Goal: Task Accomplishment & Management: Complete application form

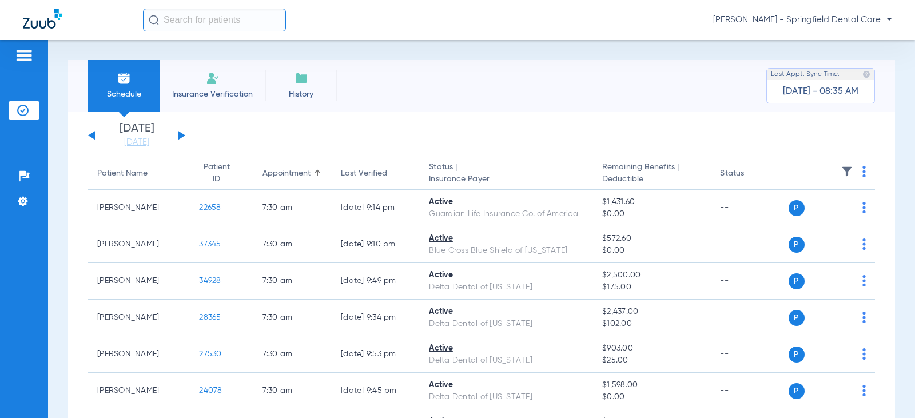
click at [216, 21] on input "text" at bounding box center [214, 20] width 143 height 23
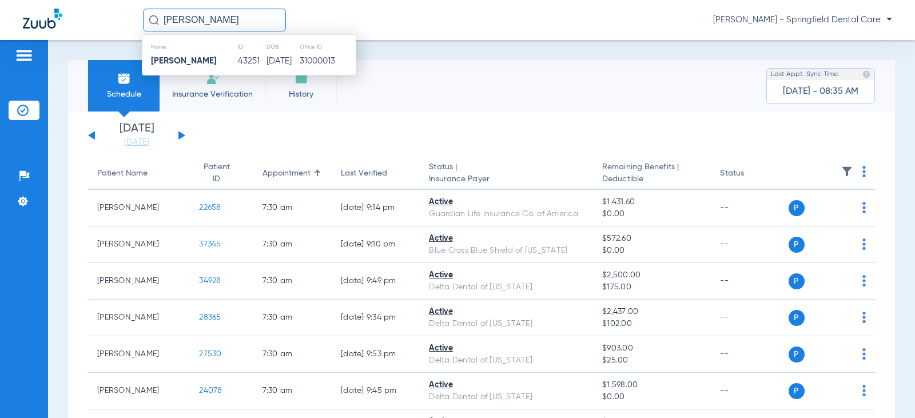
type input "[PERSON_NAME]"
click at [188, 58] on strong "[PERSON_NAME]" at bounding box center [184, 61] width 66 height 9
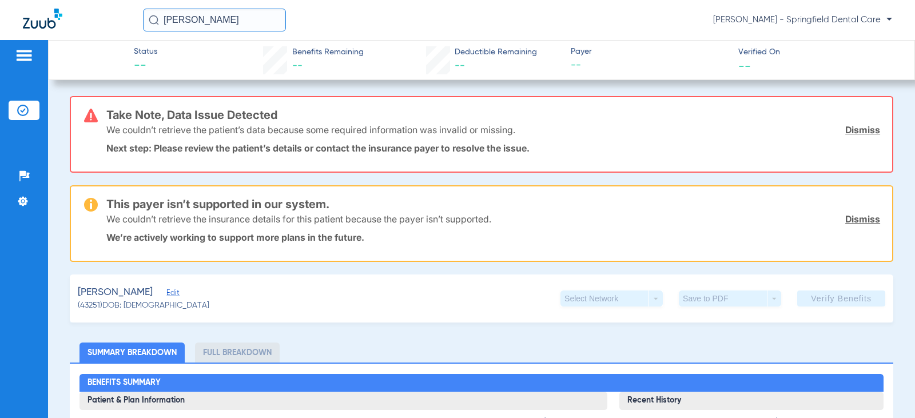
click at [848, 129] on link "Dismiss" at bounding box center [863, 129] width 35 height 11
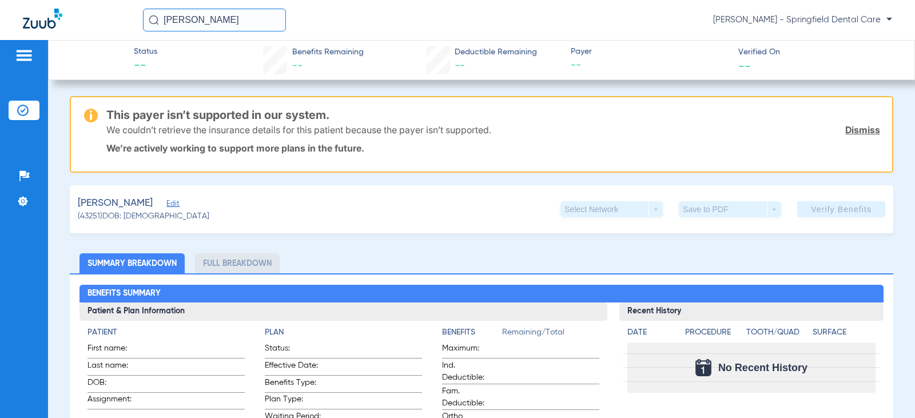
click at [846, 130] on link "Dismiss" at bounding box center [863, 129] width 35 height 11
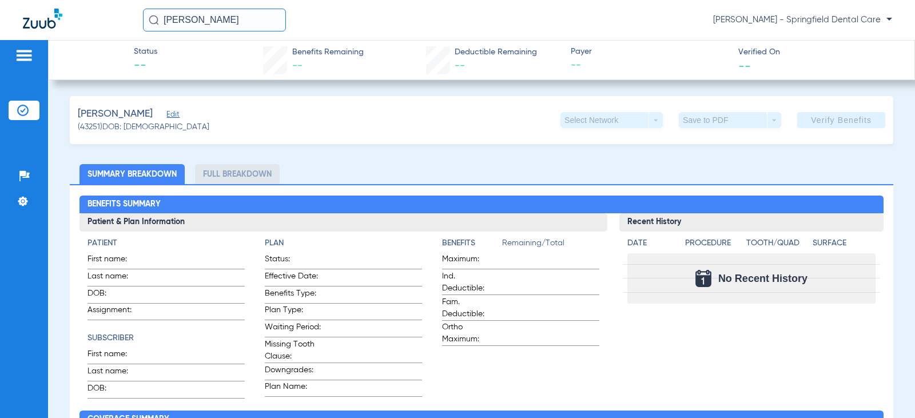
click at [152, 122] on span "(43251) DOB: [DEMOGRAPHIC_DATA]" at bounding box center [144, 127] width 132 height 12
click at [166, 120] on span "Edit" at bounding box center [171, 115] width 10 height 11
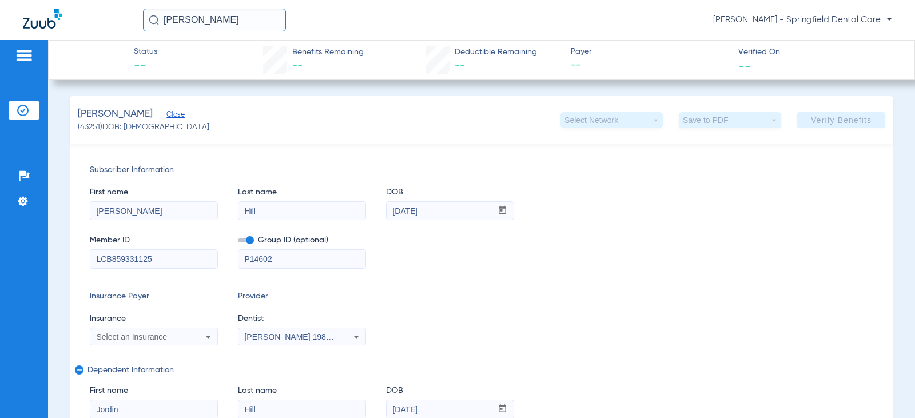
click at [612, 226] on div "Member ID LCB859331125 Group ID (optional) P14602" at bounding box center [482, 246] width 784 height 44
click at [463, 261] on div "Member ID LCB859331125 Group ID (optional) P14602" at bounding box center [482, 246] width 784 height 44
drag, startPoint x: 473, startPoint y: 210, endPoint x: 102, endPoint y: 216, distance: 370.2
click at [102, 216] on div "First name [PERSON_NAME] Last name [PERSON_NAME] mm / dd / yyyy [DATE]" at bounding box center [482, 198] width 784 height 44
type input "[DATE]"
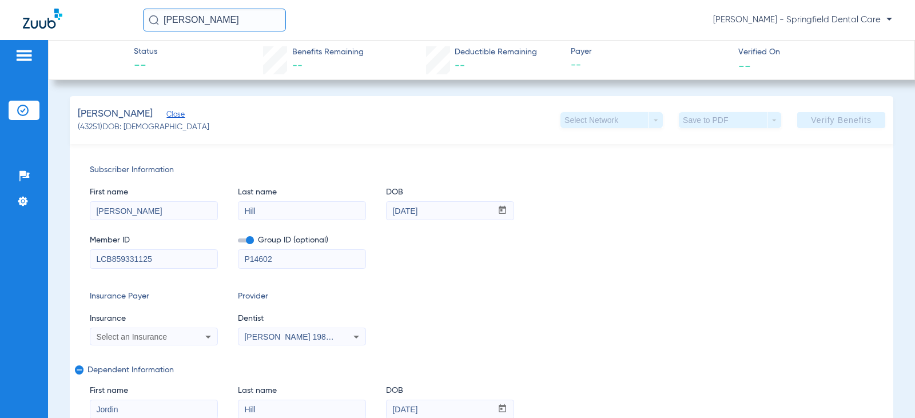
click at [557, 272] on div "Subscriber Information First name [PERSON_NAME] Last name [PERSON_NAME] DOB mm …" at bounding box center [482, 315] width 824 height 343
click at [281, 341] on div "[PERSON_NAME] 1982829420" at bounding box center [302, 337] width 127 height 14
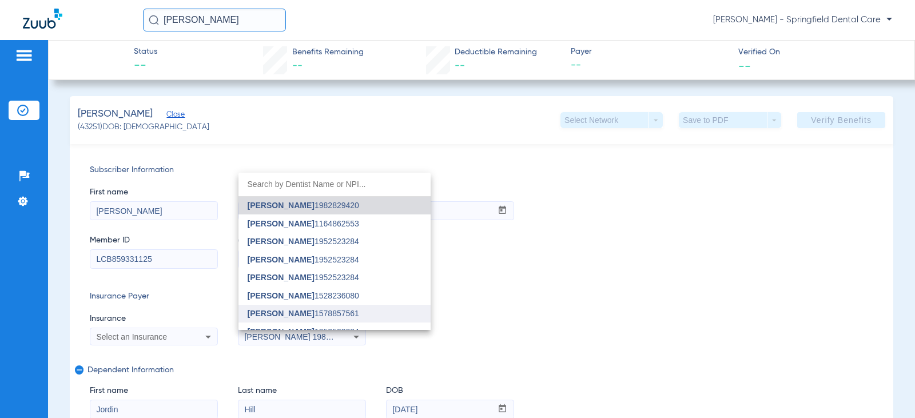
click at [306, 312] on span "[PERSON_NAME] 1578857561" at bounding box center [304, 314] width 112 height 8
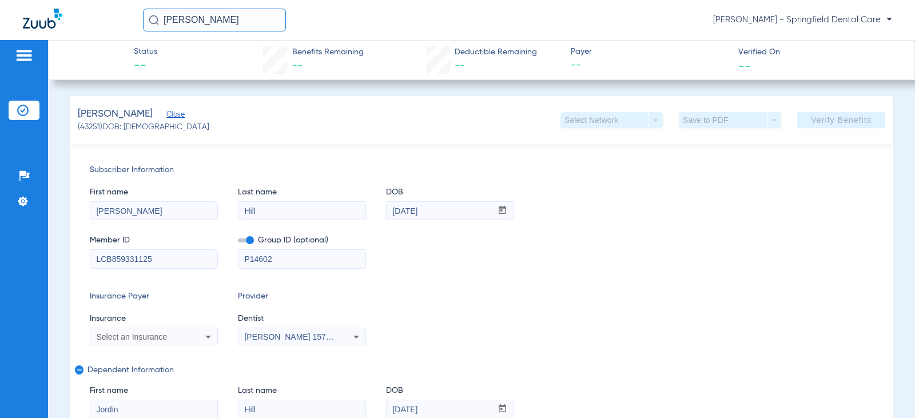
click at [199, 336] on div "Select an Insurance" at bounding box center [153, 337] width 127 height 14
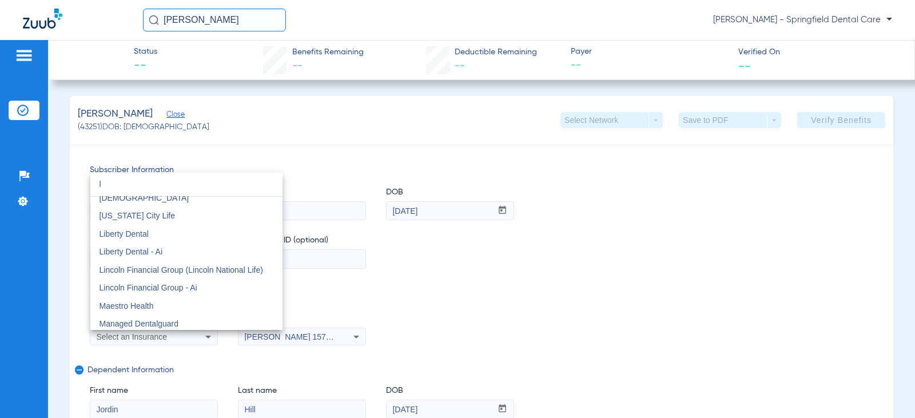
scroll to position [3662, 0]
type input "l"
click at [468, 288] on div at bounding box center [457, 209] width 915 height 418
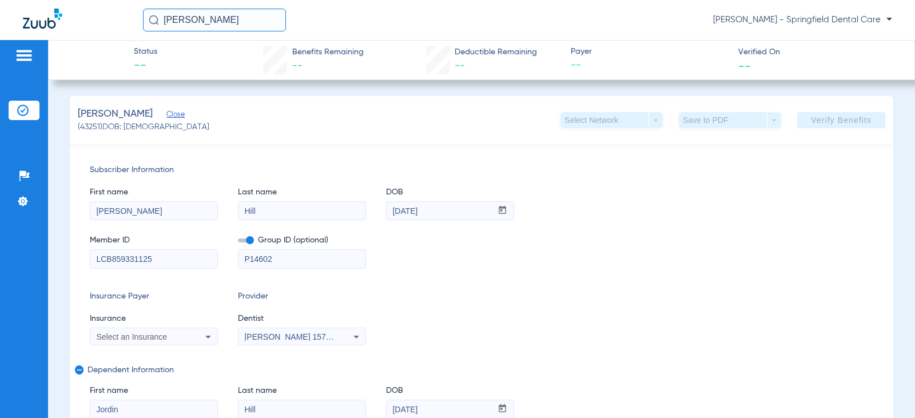
click at [829, 124] on app-verify-button "Verify Benefits" at bounding box center [842, 120] width 88 height 16
click at [205, 331] on icon at bounding box center [208, 337] width 14 height 14
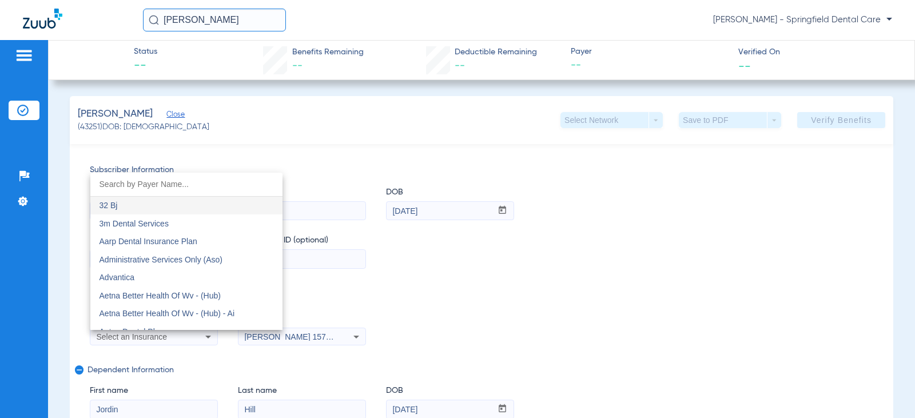
click at [512, 254] on div at bounding box center [457, 209] width 915 height 418
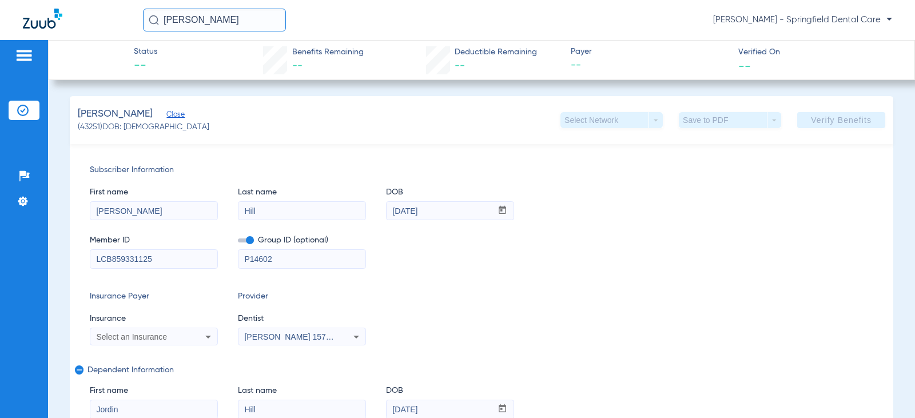
drag, startPoint x: 225, startPoint y: 18, endPoint x: 0, endPoint y: 42, distance: 226.1
click at [0, 42] on app-portal-wrapper "[PERSON_NAME] [PERSON_NAME] - Springfield Dental Care Patients Insurance Verifi…" at bounding box center [457, 229] width 915 height 458
